Goal: Navigation & Orientation: Find specific page/section

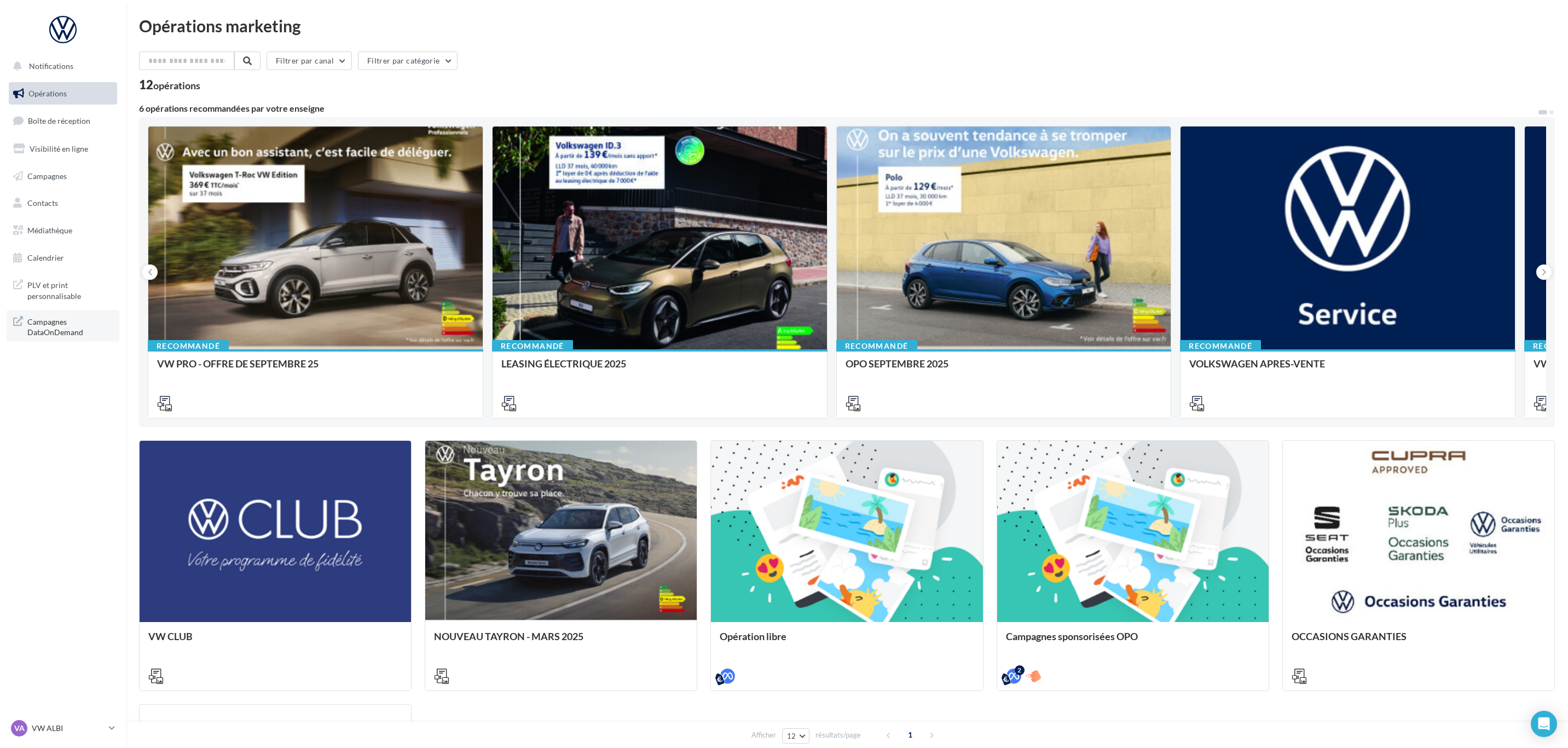
click at [46, 324] on span "Campagnes DataOnDemand" at bounding box center [70, 326] width 85 height 24
click at [36, 732] on p "VW ALBI" at bounding box center [68, 728] width 73 height 11
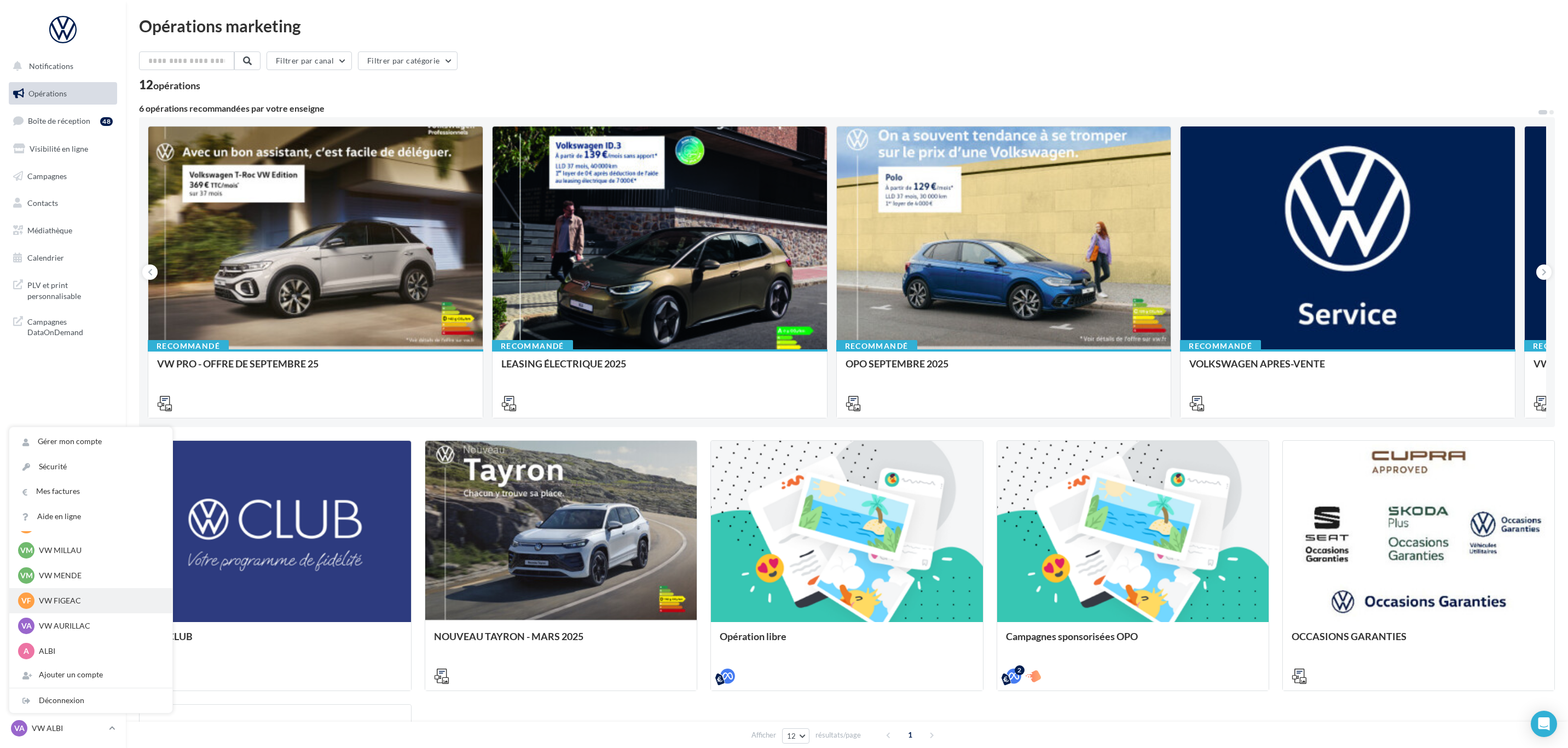
scroll to position [76, 0]
click at [87, 597] on p "VW AURILLAC" at bounding box center [99, 600] width 120 height 11
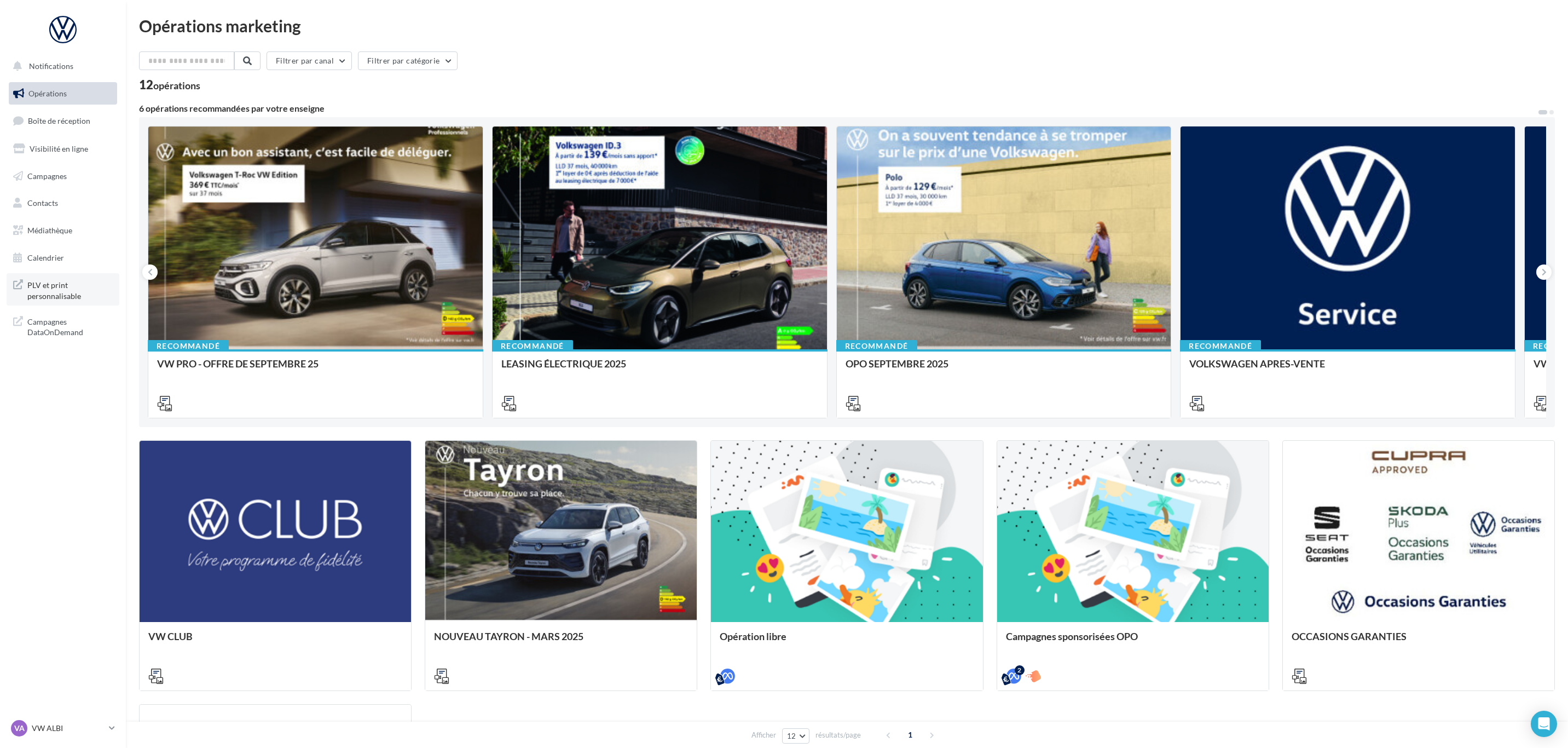
click at [58, 289] on span "PLV et print personnalisable" at bounding box center [70, 289] width 85 height 24
click at [43, 722] on div "VA VW ALBI vw-alb-cos" at bounding box center [57, 728] width 94 height 16
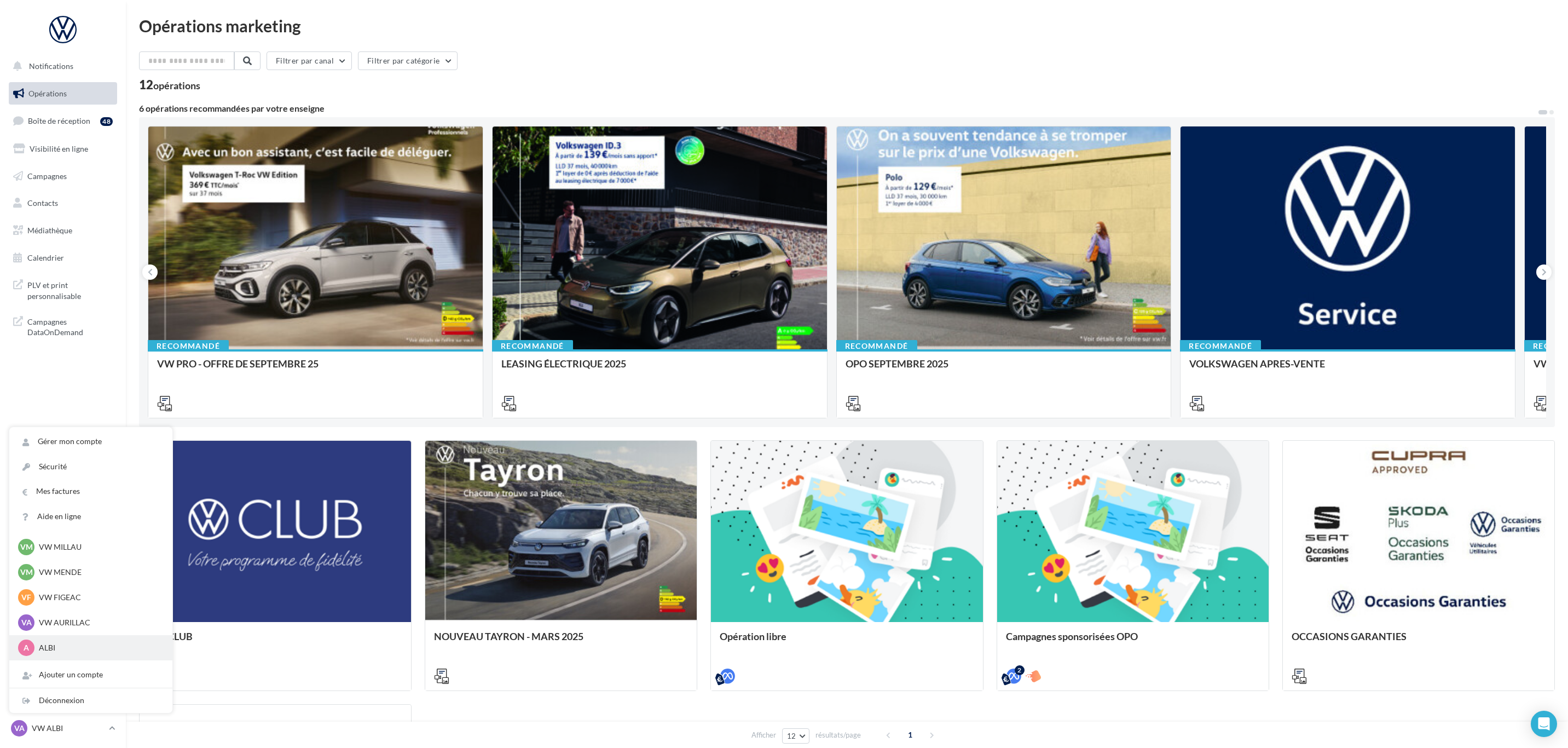
scroll to position [76, 0]
click at [88, 596] on p "VW AURILLAC" at bounding box center [99, 600] width 120 height 11
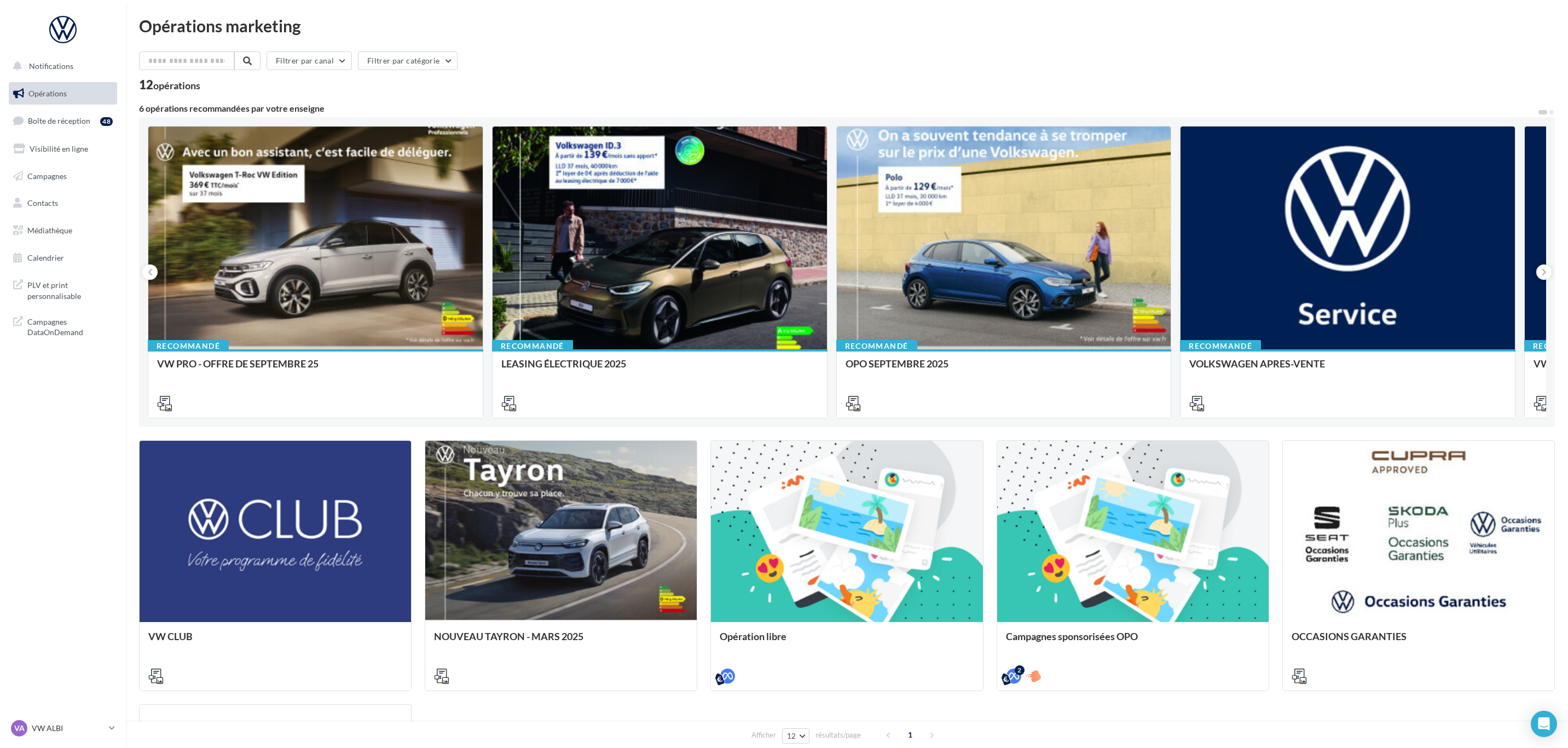
scroll to position [247, 0]
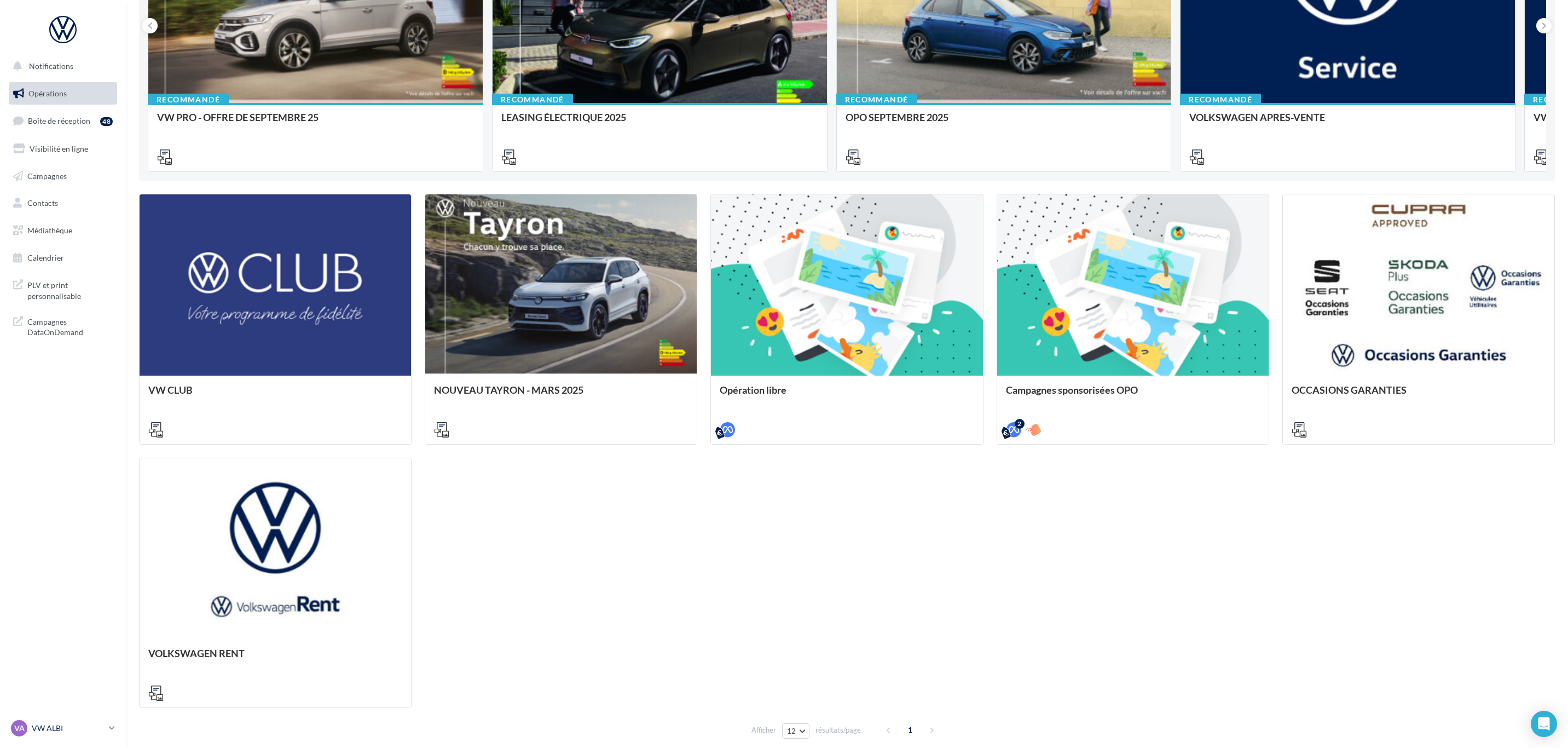
click at [55, 728] on p "VW ALBI" at bounding box center [68, 728] width 73 height 11
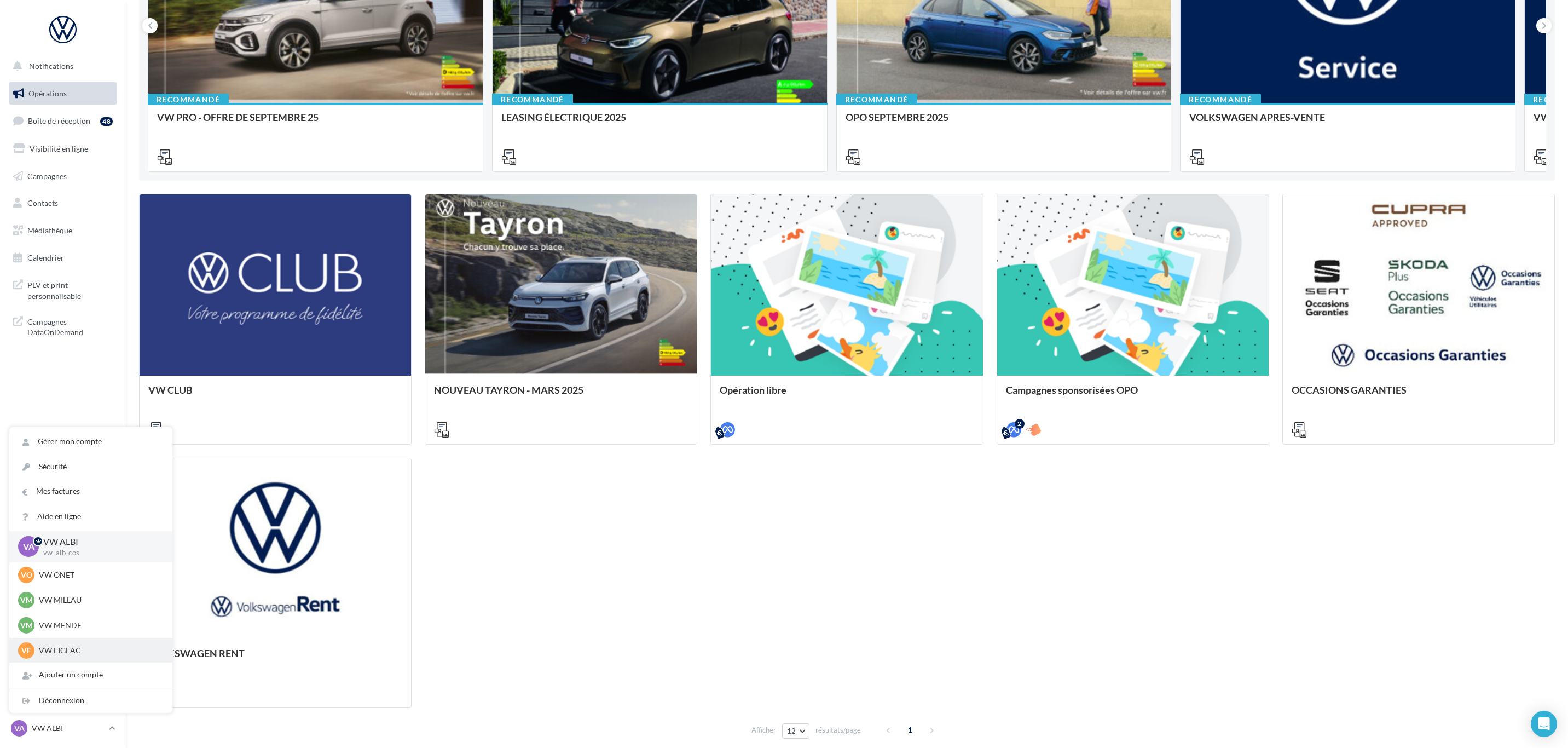
scroll to position [76, 0]
click at [66, 598] on p "VW AURILLAC" at bounding box center [99, 600] width 120 height 11
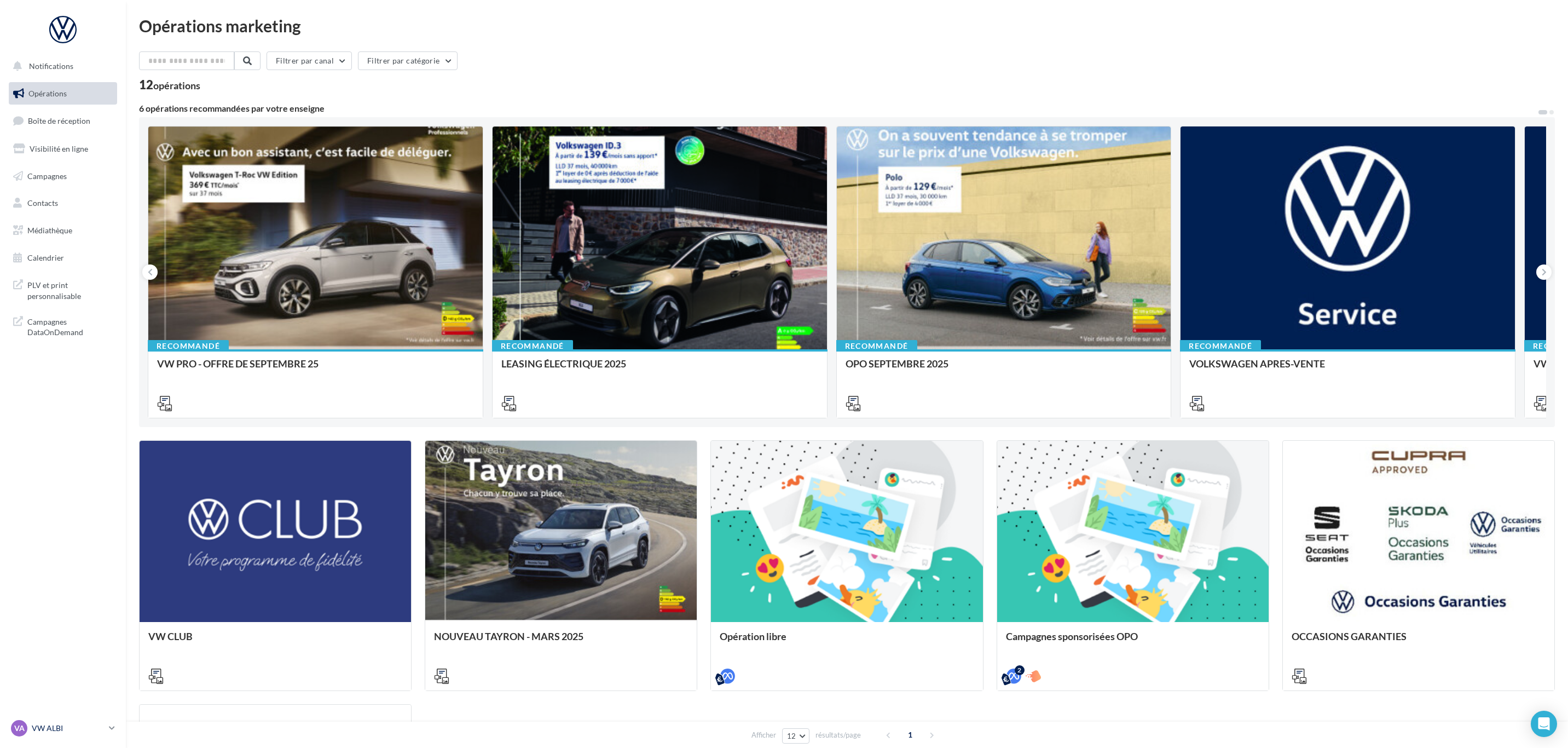
click at [62, 720] on div "VA VW ALBI vw-alb-cos" at bounding box center [57, 728] width 94 height 16
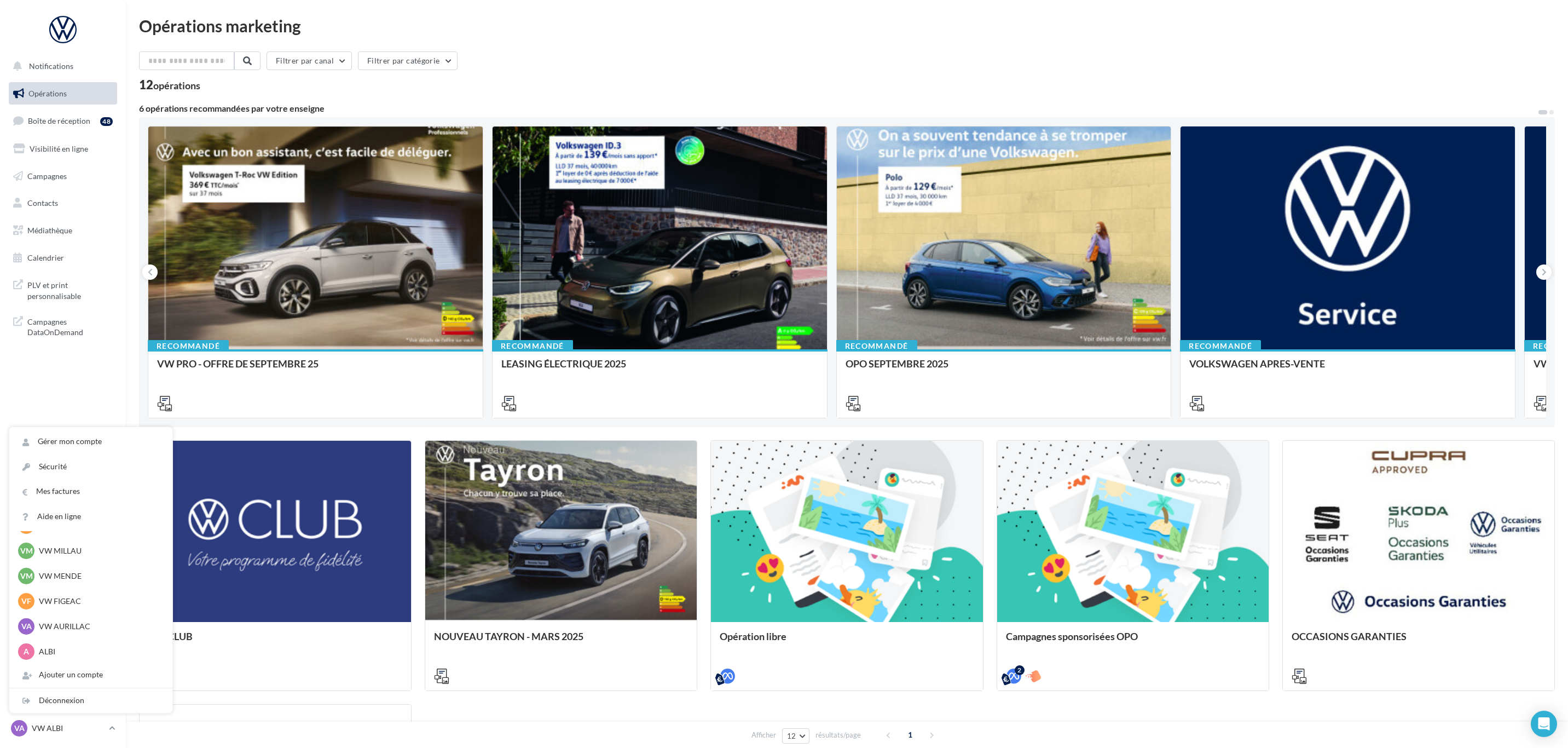
scroll to position [76, 0]
click at [70, 601] on p "VW AURILLAC" at bounding box center [99, 600] width 120 height 11
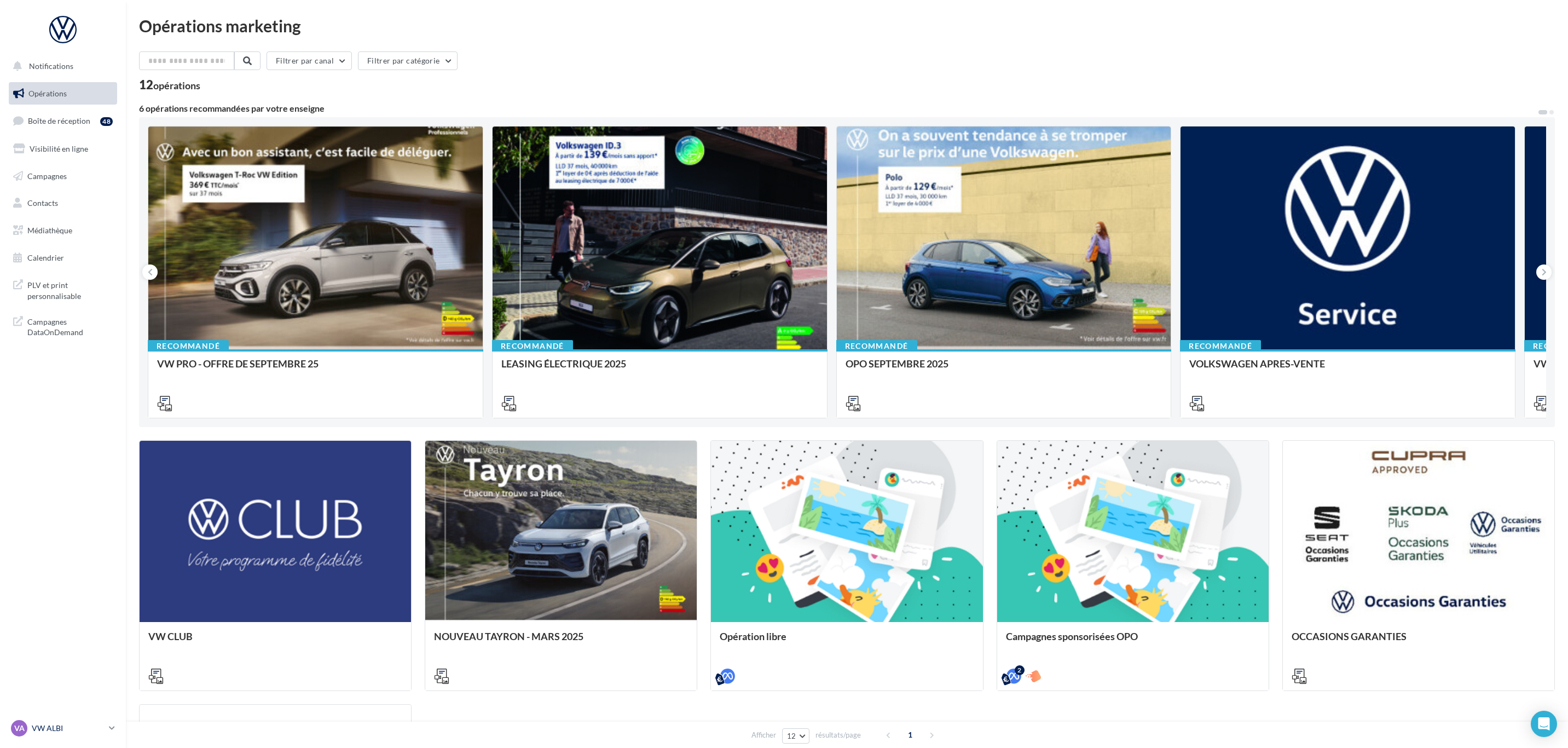
click at [114, 724] on icon at bounding box center [111, 728] width 6 height 9
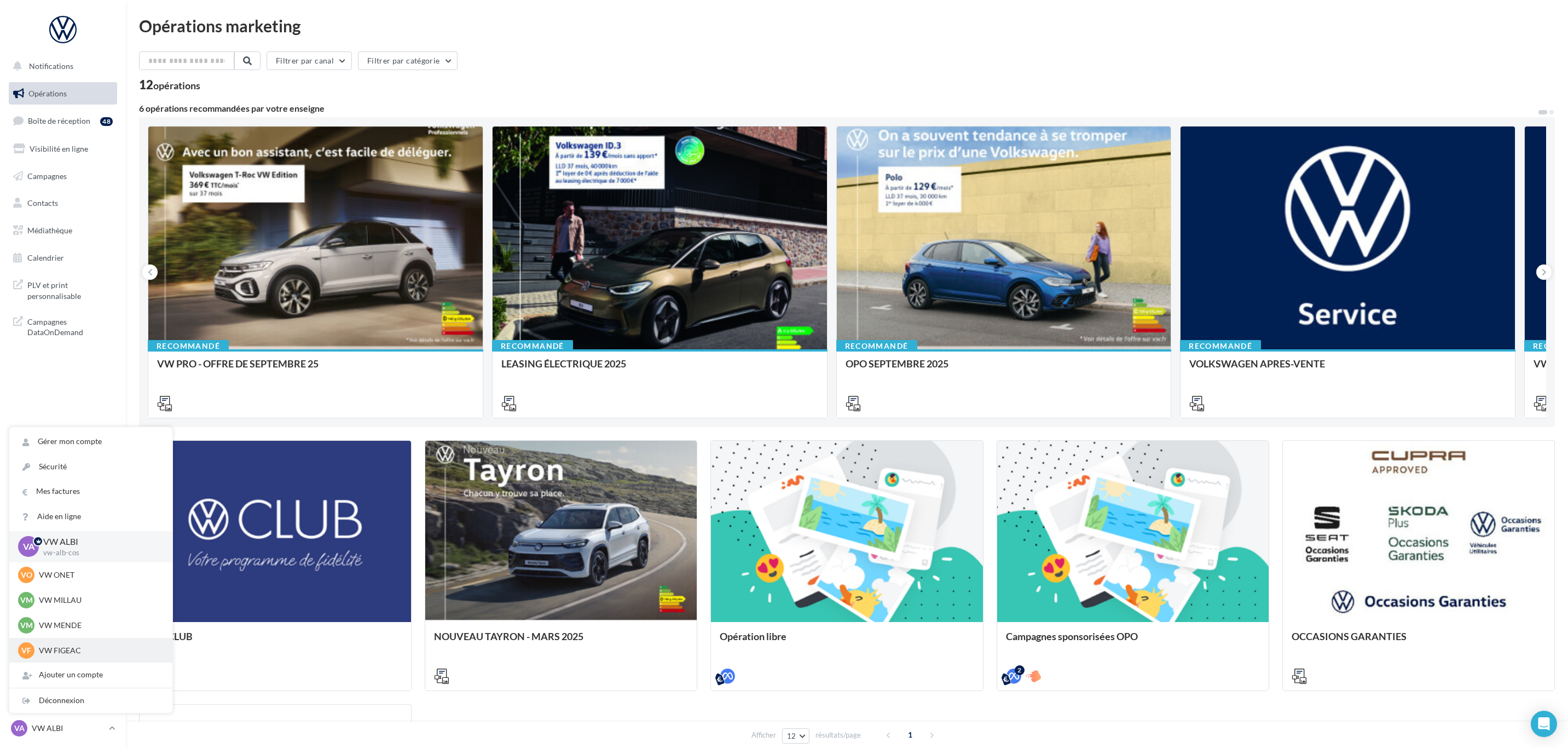
click at [84, 654] on p "VW FIGEAC" at bounding box center [99, 650] width 120 height 11
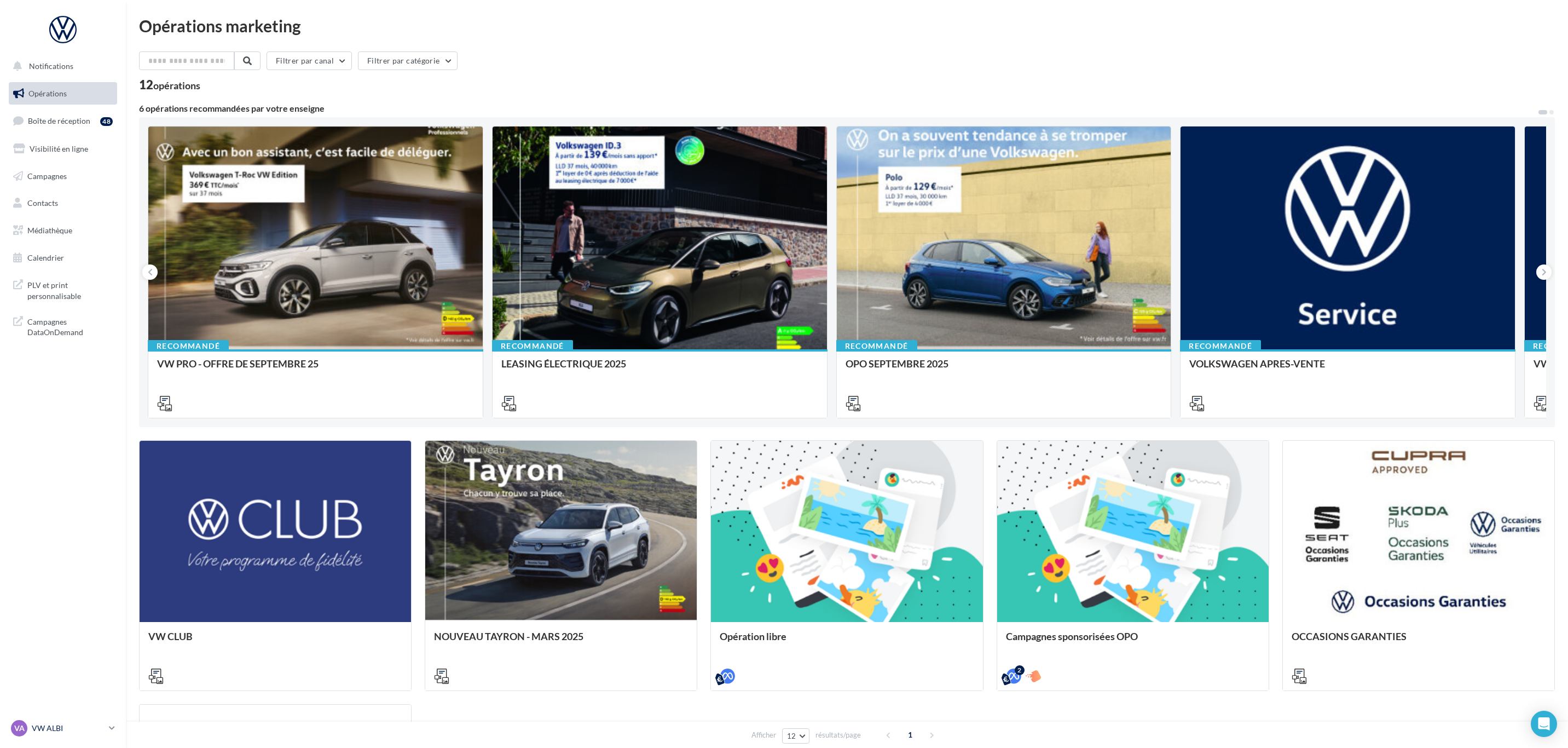
click at [91, 722] on p "VW ALBI" at bounding box center [68, 728] width 73 height 11
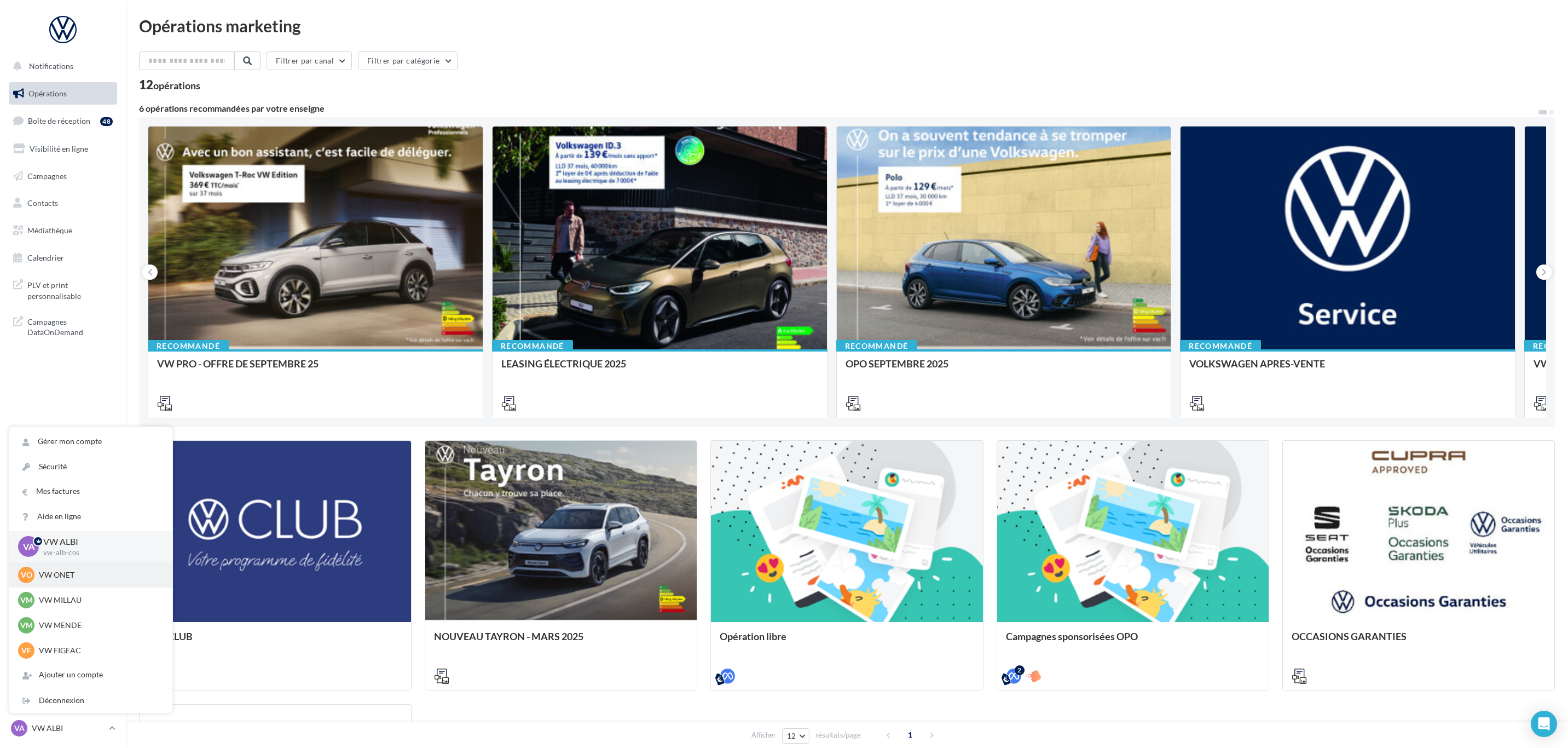
click at [63, 575] on p "VW ONET" at bounding box center [99, 575] width 120 height 11
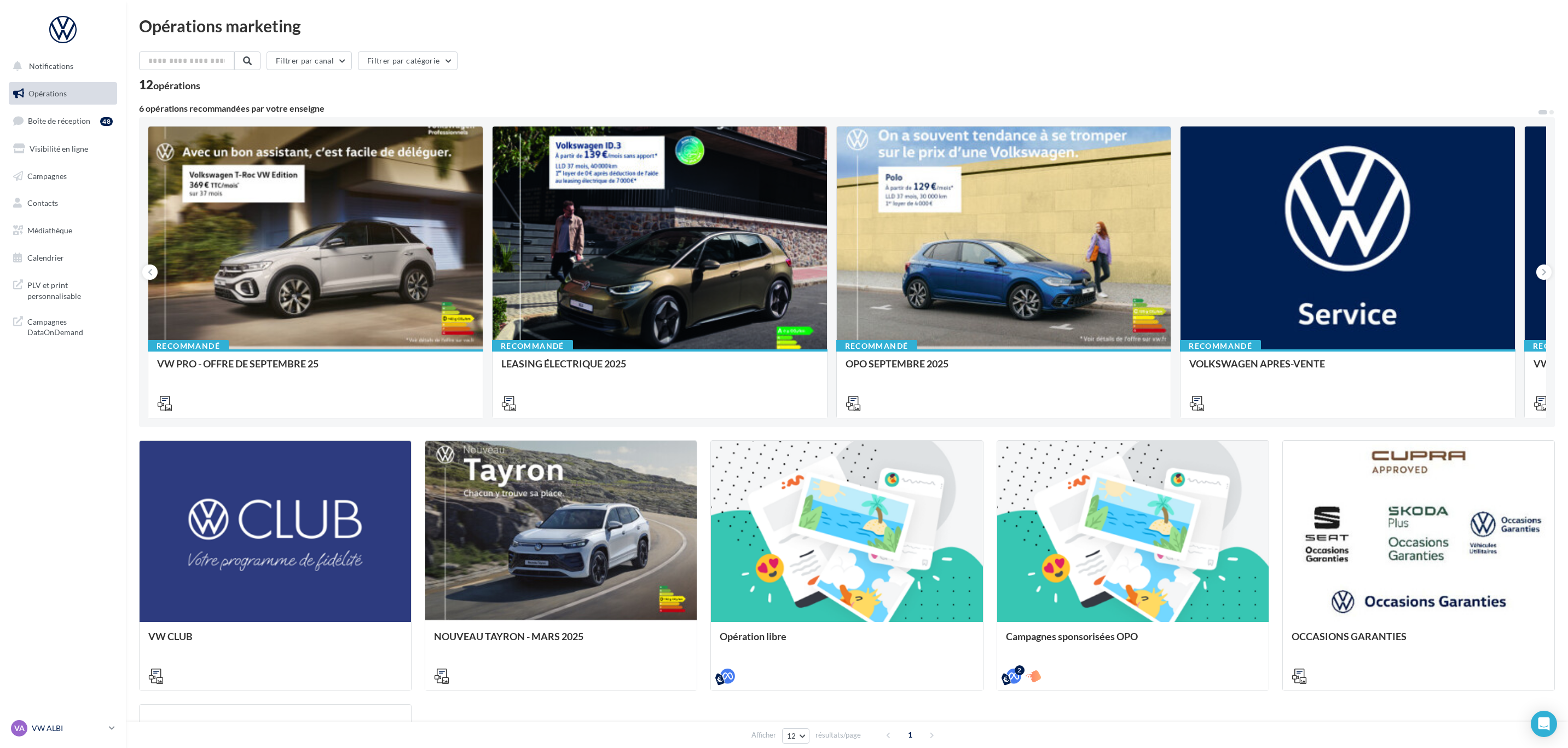
click at [103, 728] on p "VW ALBI" at bounding box center [68, 728] width 73 height 11
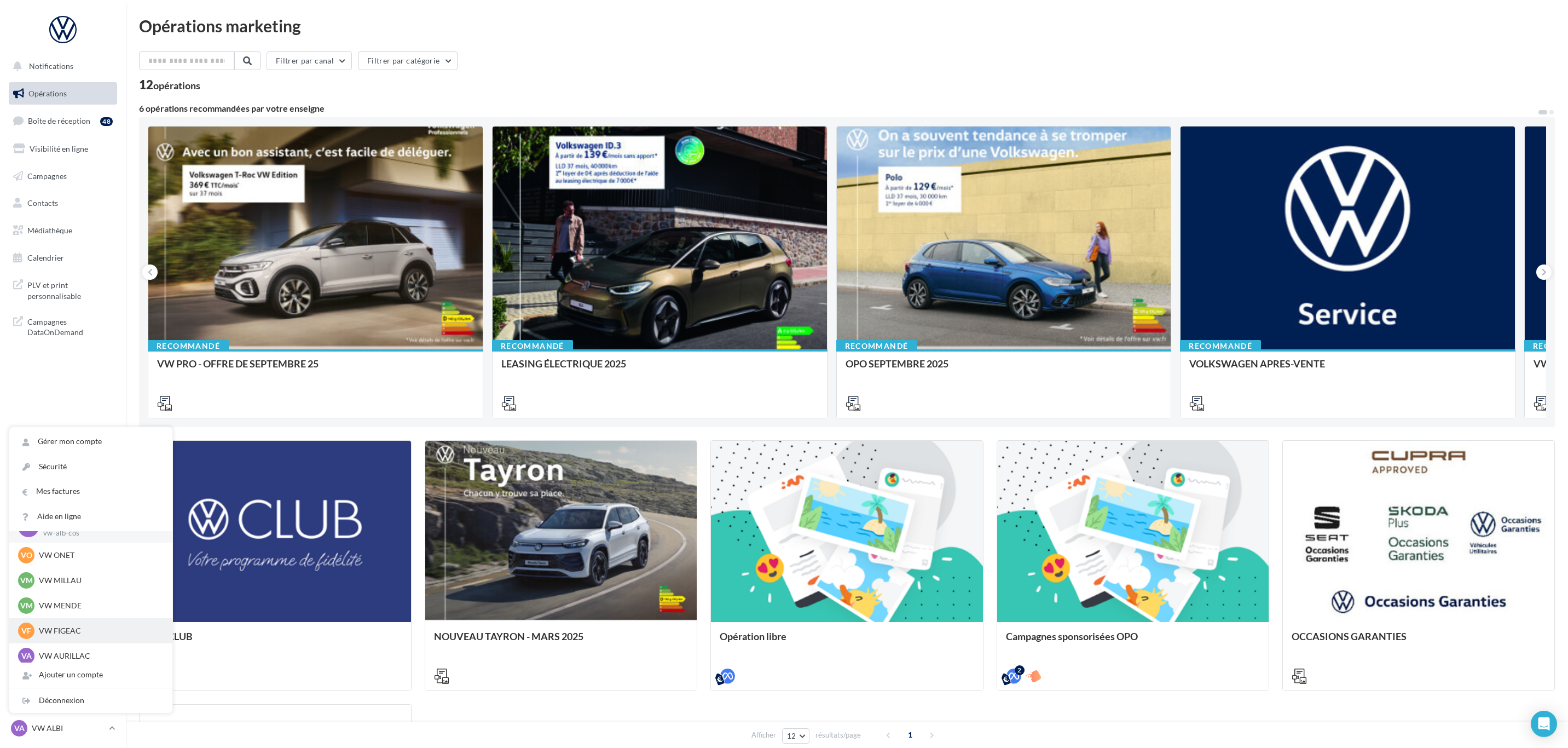
scroll to position [76, 0]
click at [58, 600] on p "VW AURILLAC" at bounding box center [99, 600] width 120 height 11
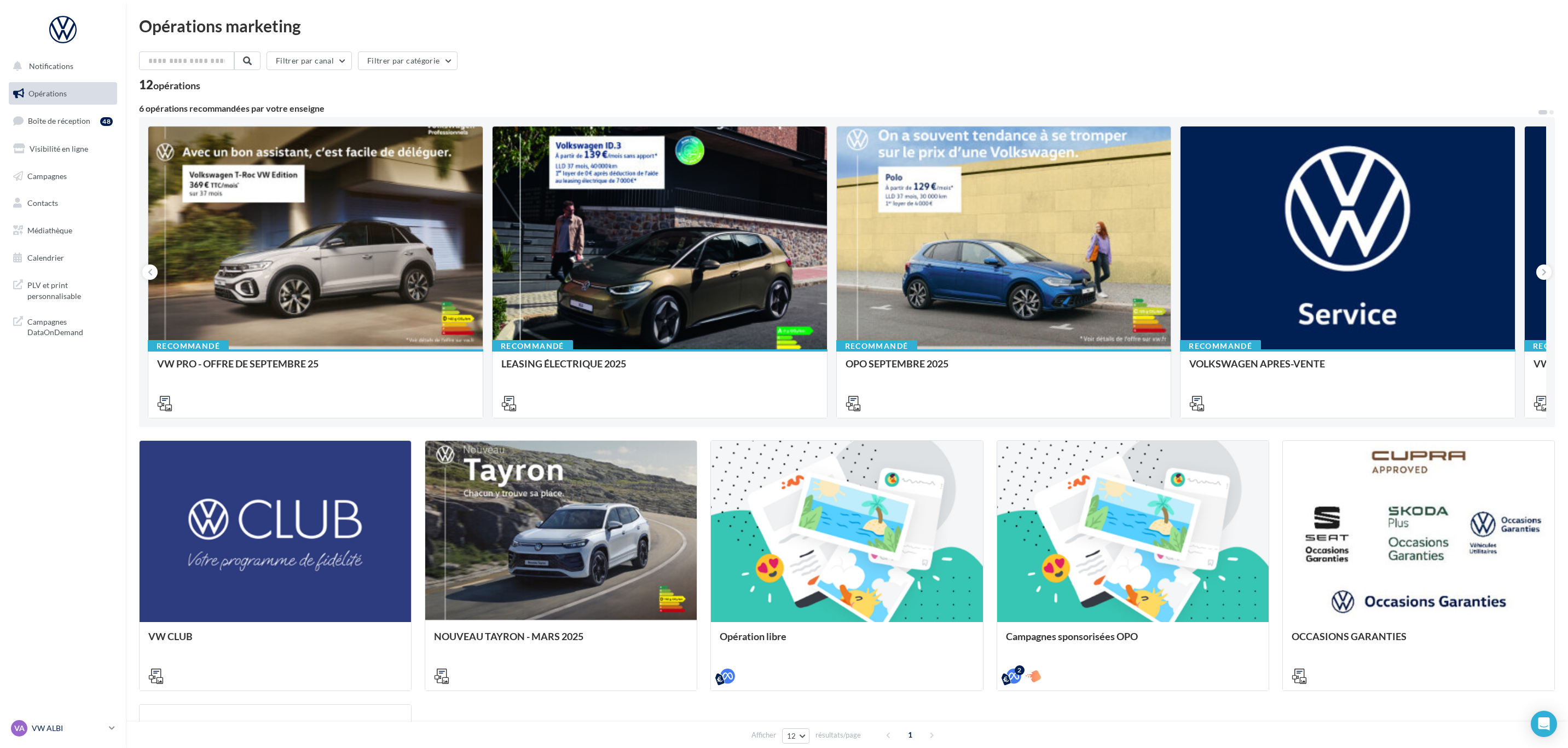
click at [28, 726] on div "VA VW ALBI vw-alb-cos" at bounding box center [57, 728] width 94 height 16
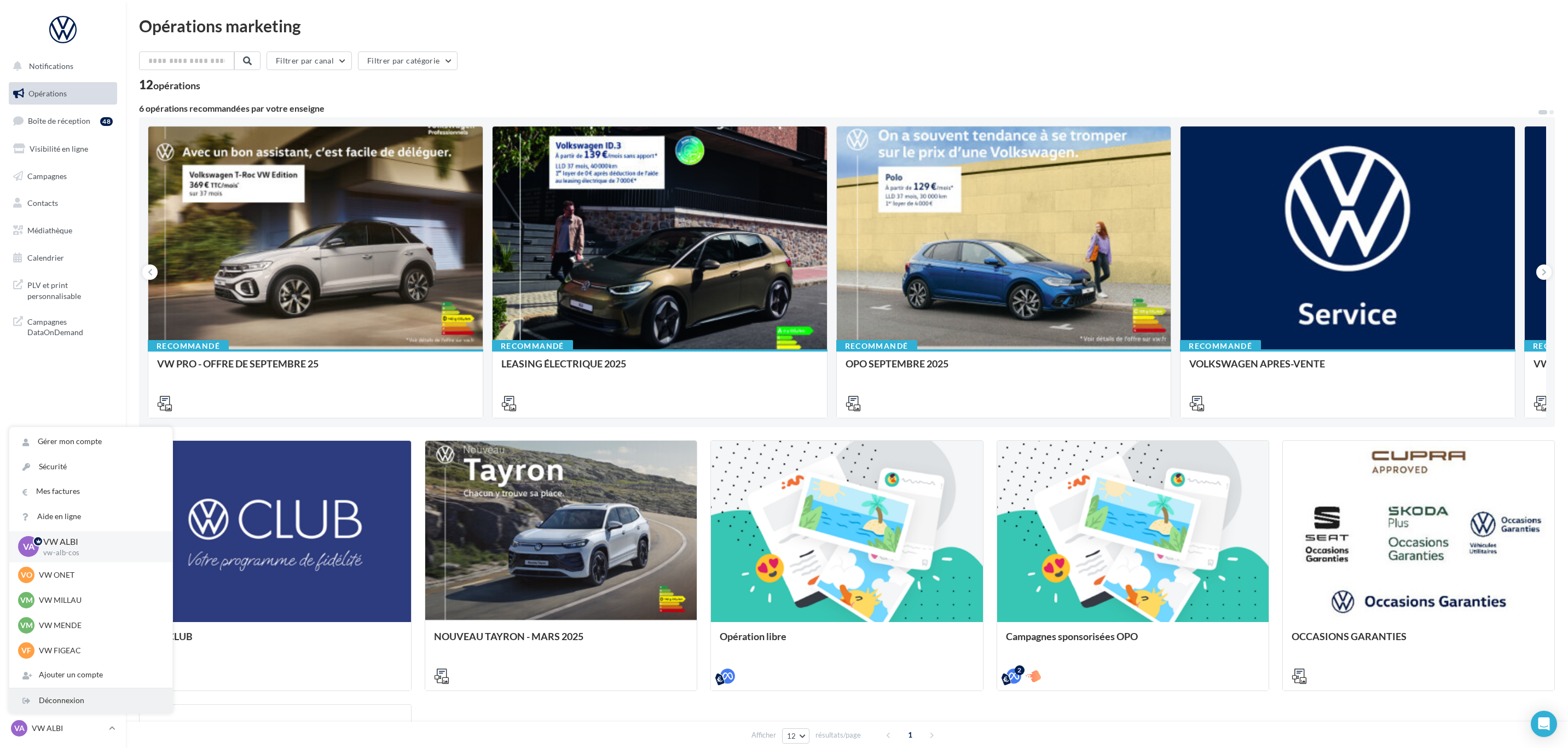
click at [94, 707] on div "Déconnexion" at bounding box center [91, 700] width 163 height 24
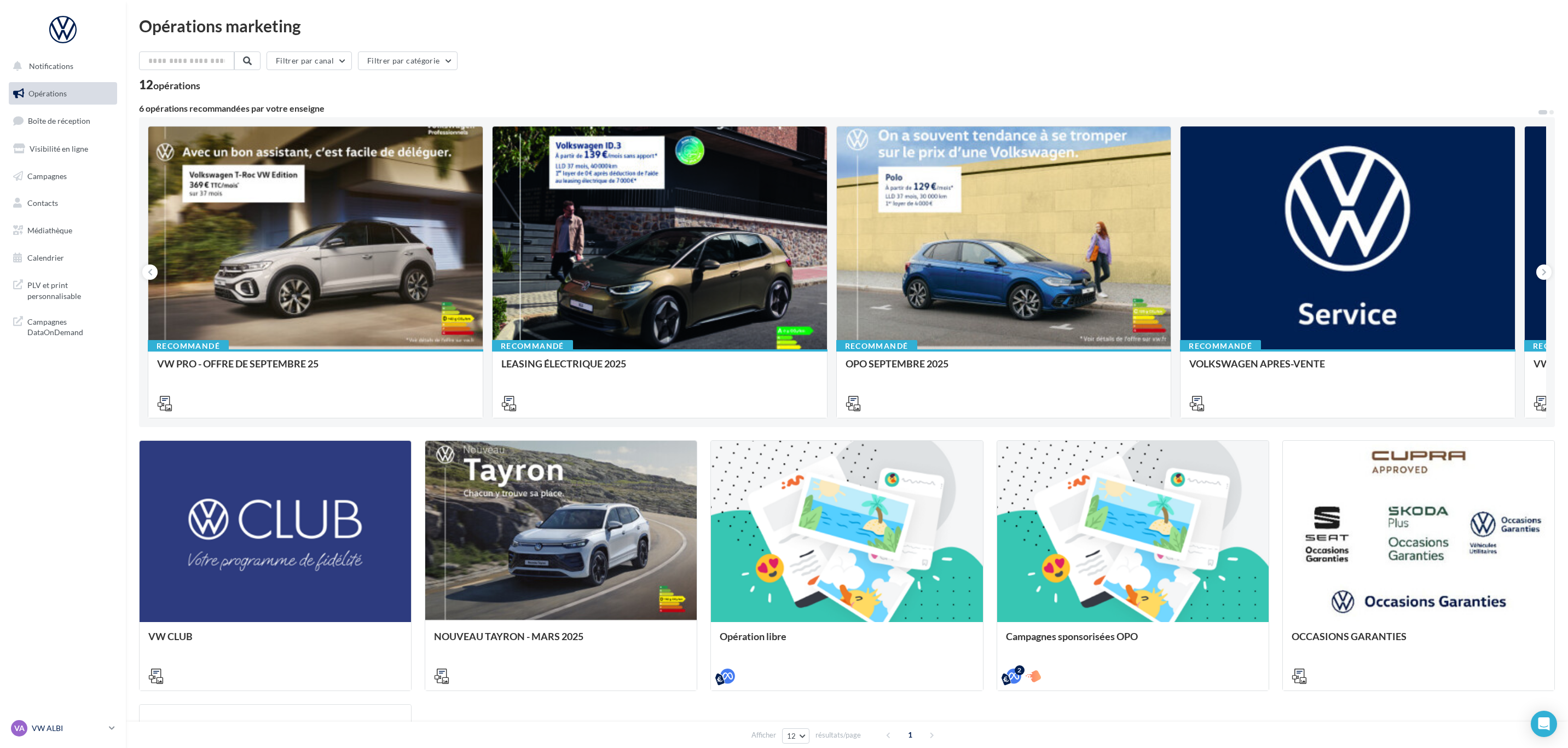
click at [47, 728] on p "VW ALBI" at bounding box center [68, 728] width 73 height 11
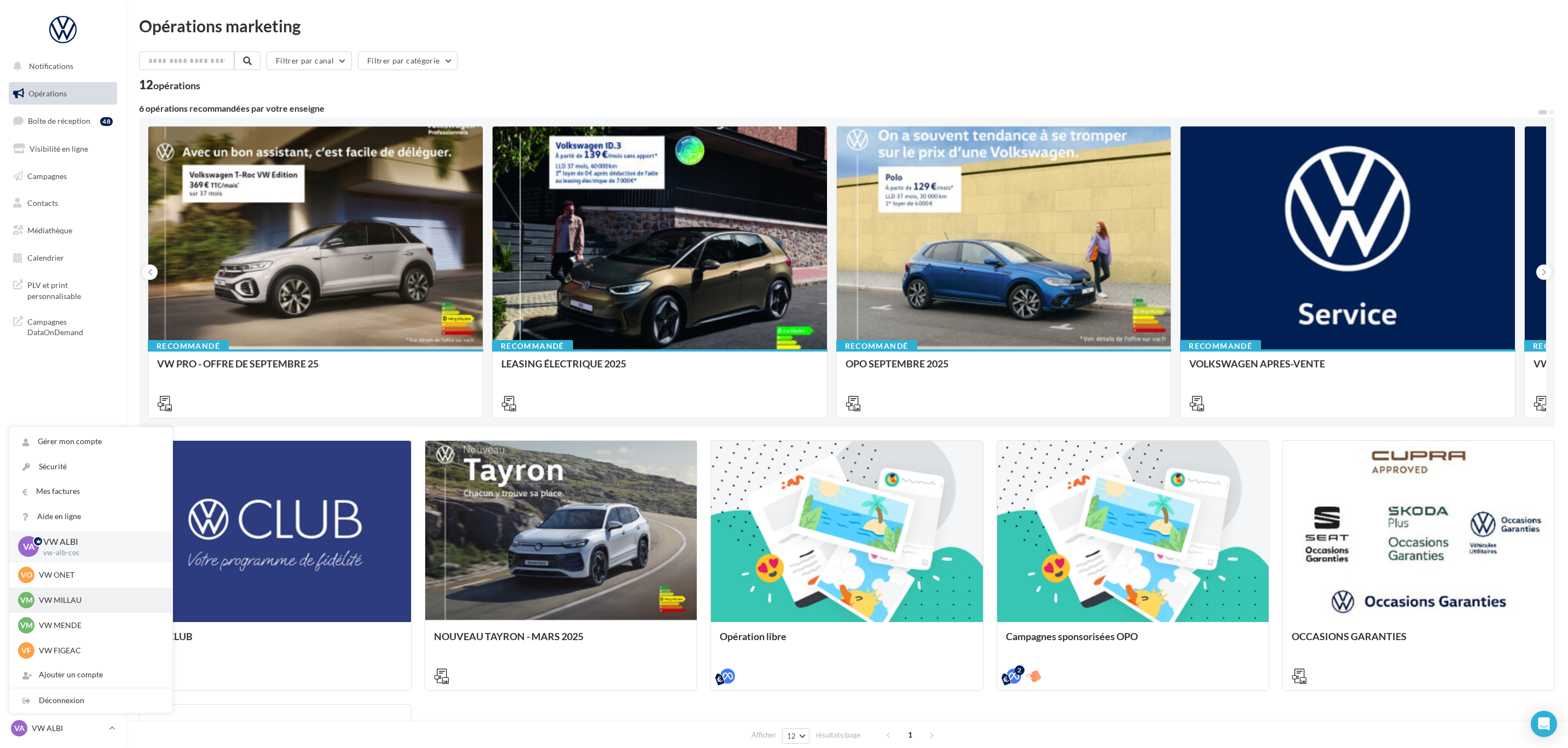
scroll to position [76, 0]
click at [79, 599] on p "VW AURILLAC" at bounding box center [99, 600] width 120 height 11
